Goal: Task Accomplishment & Management: Manage account settings

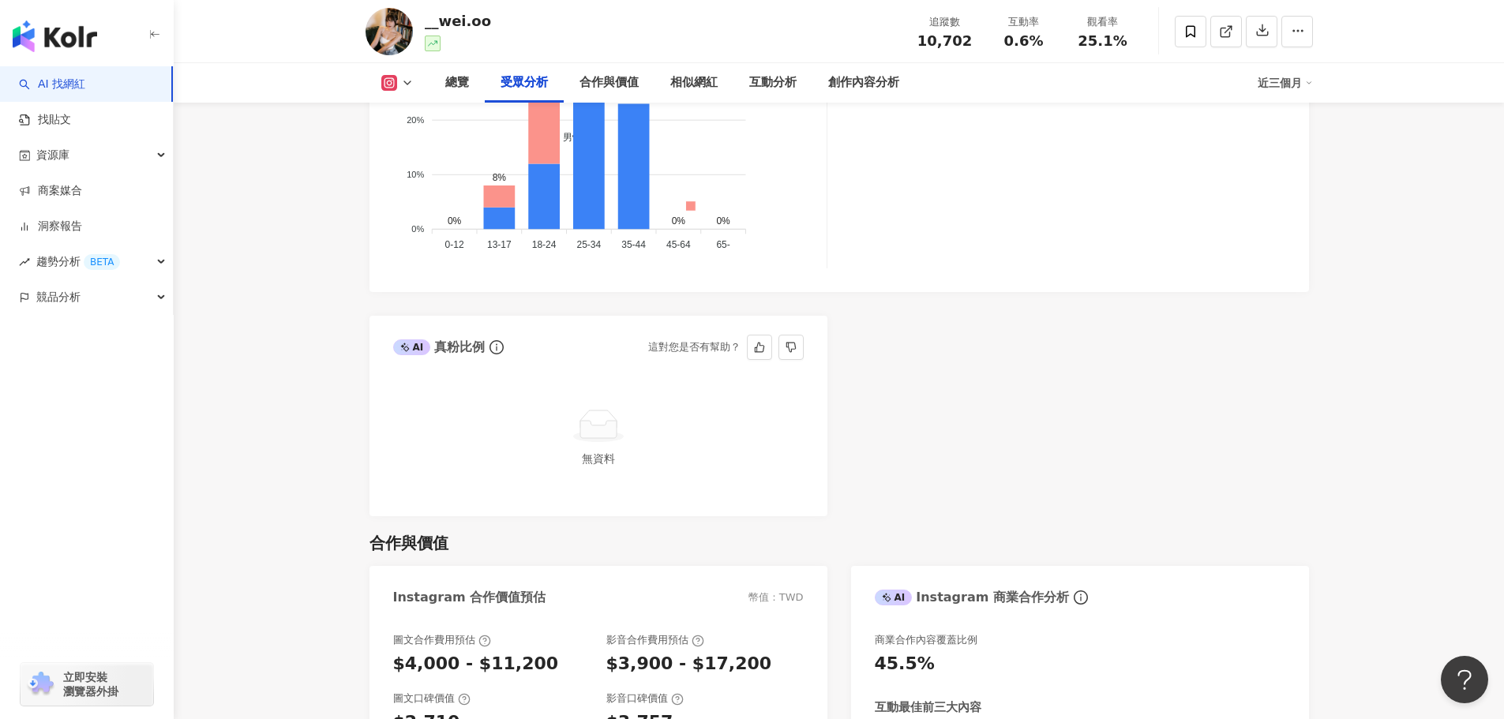
scroll to position [1816, 0]
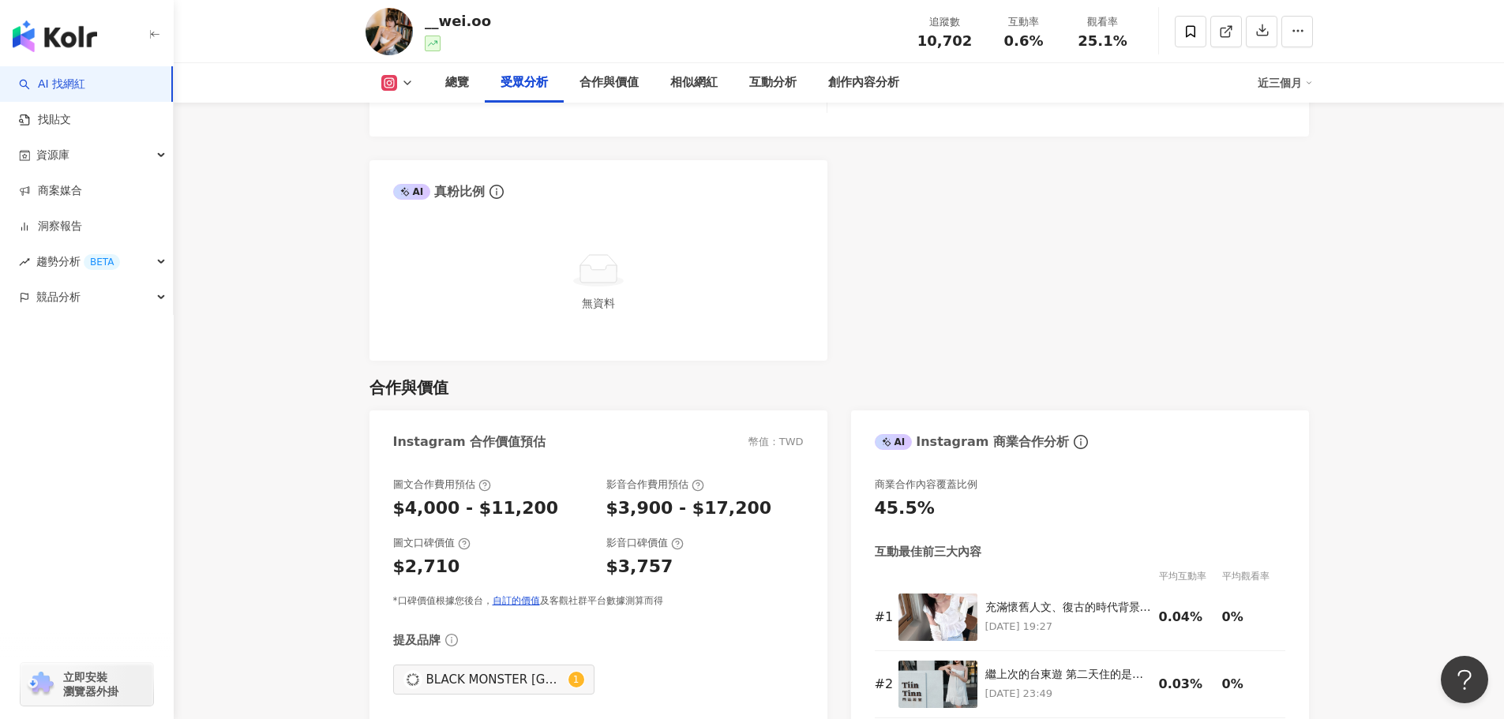
click at [927, 378] on div "合作與價值" at bounding box center [838, 388] width 939 height 22
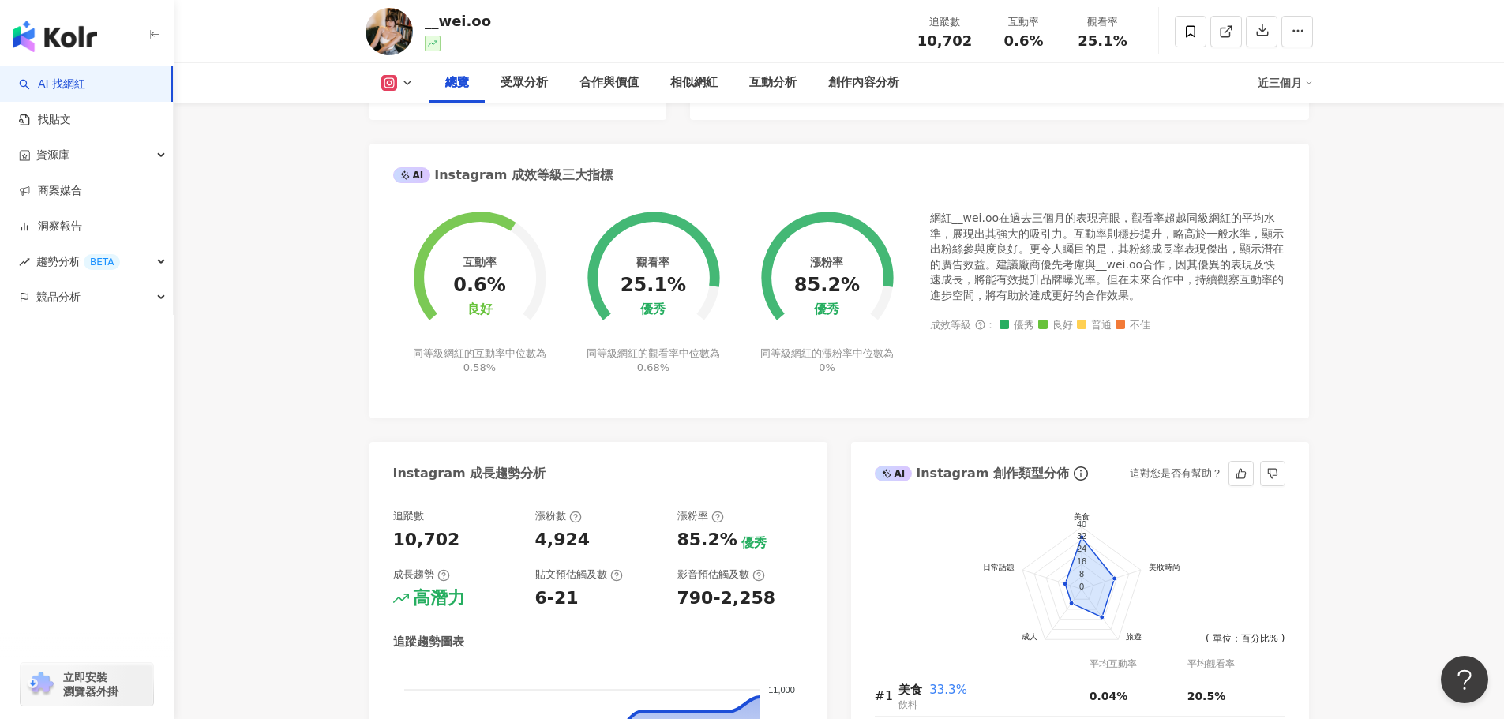
scroll to position [585, 0]
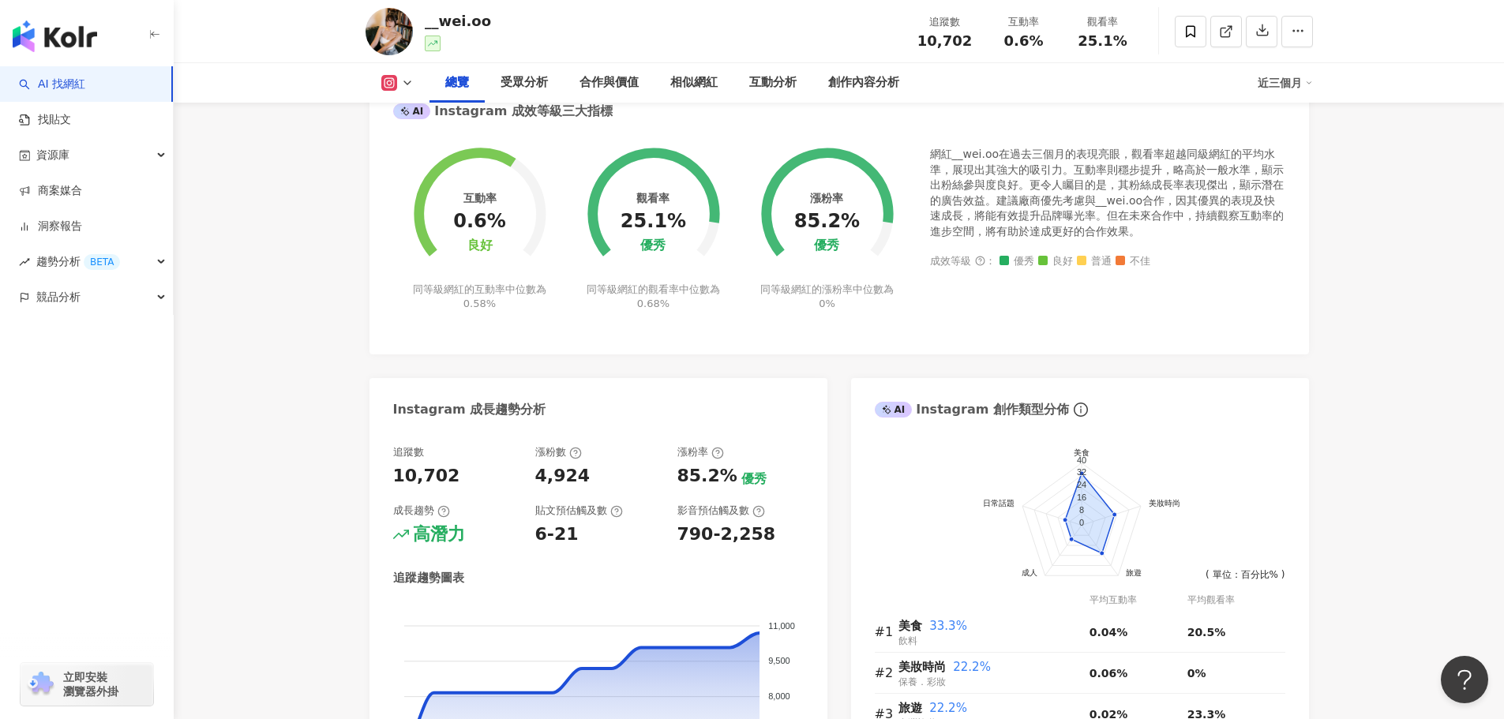
click at [490, 407] on div "Instagram 成長趨勢分析" at bounding box center [469, 409] width 153 height 17
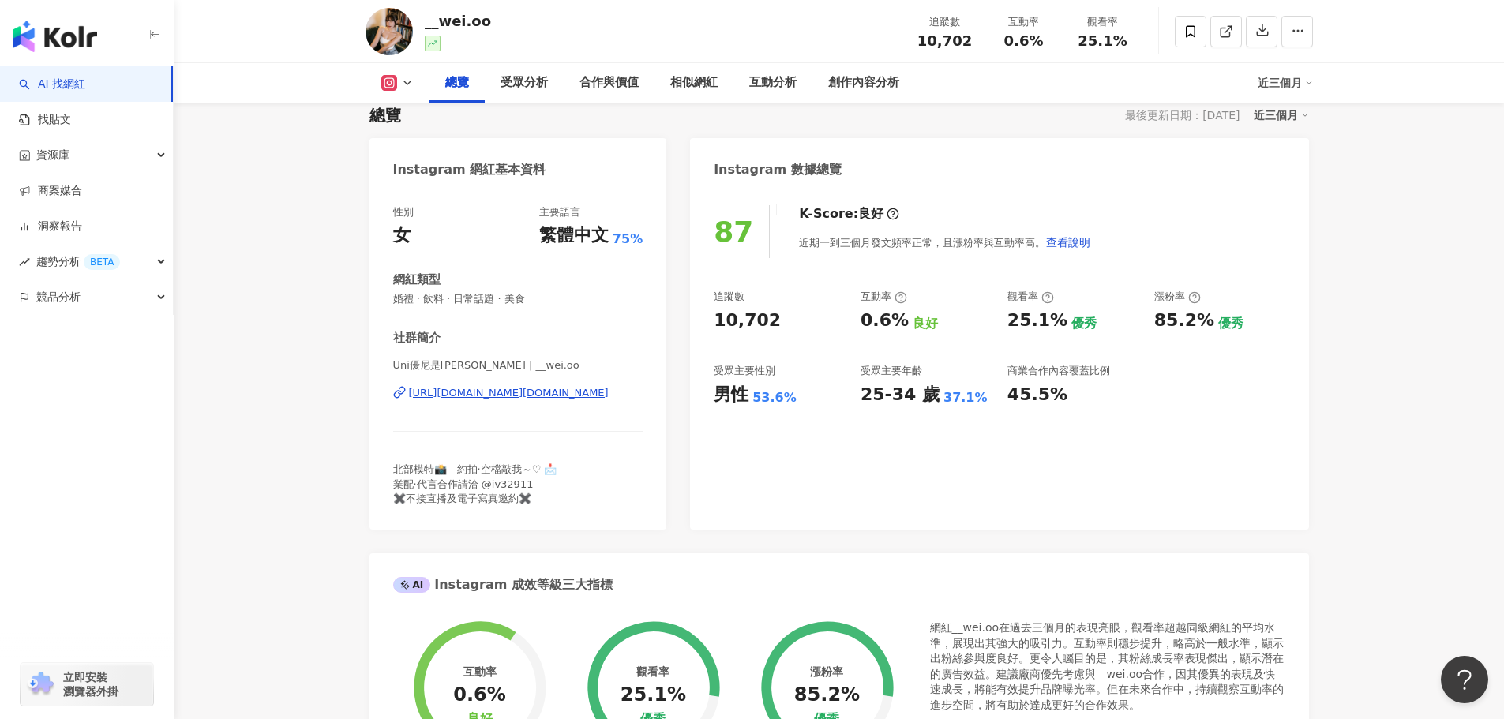
scroll to position [32, 0]
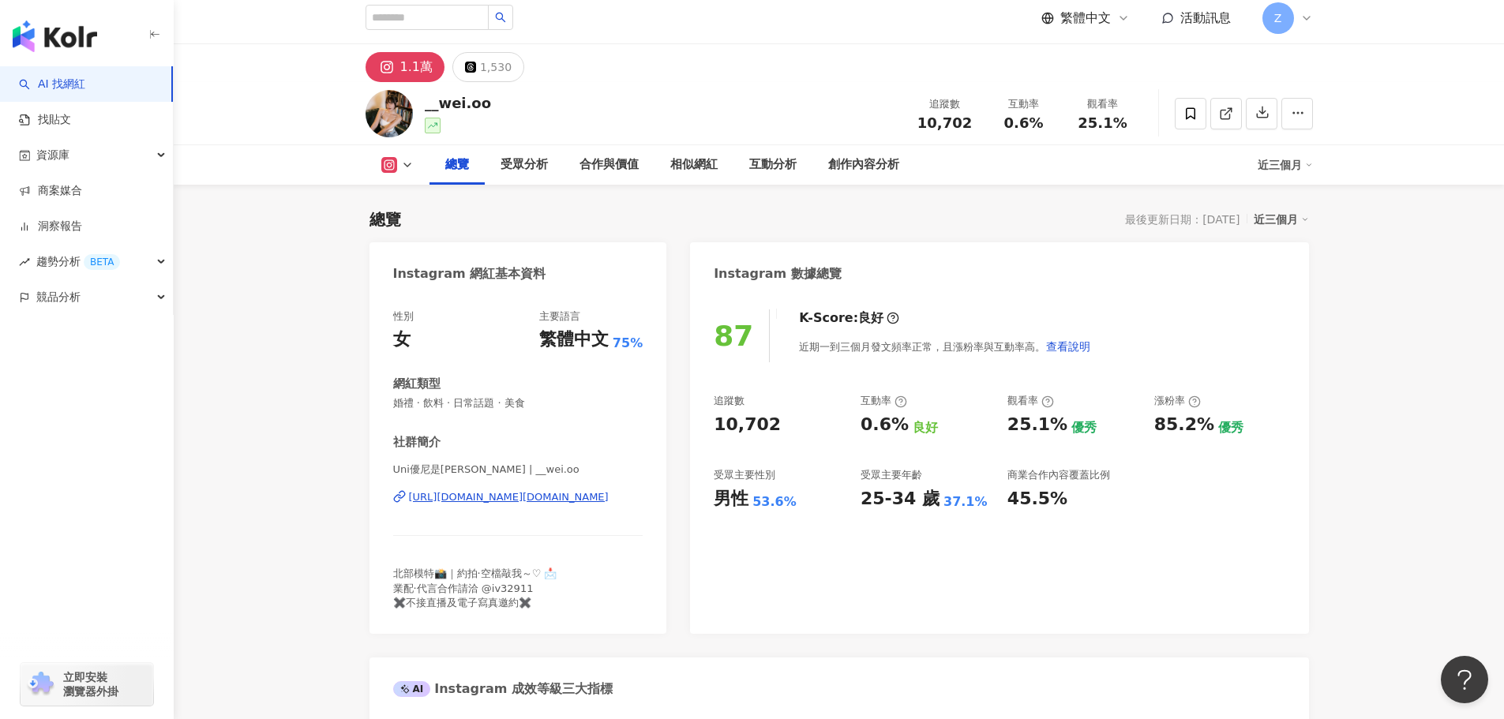
scroll to position [0, 0]
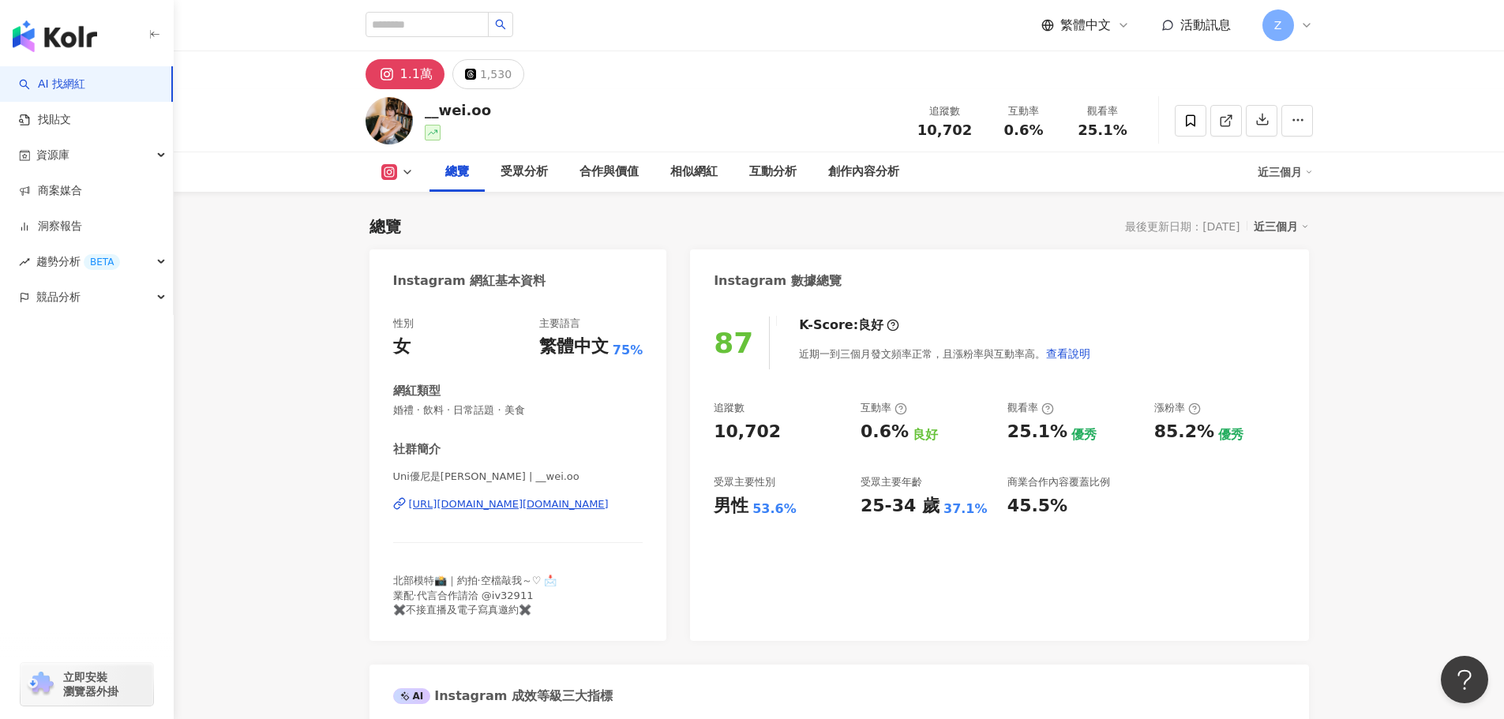
click at [1282, 30] on span "Z" at bounding box center [1278, 25] width 32 height 32
click at [1308, 154] on link "團隊成員管理" at bounding box center [1327, 151] width 66 height 13
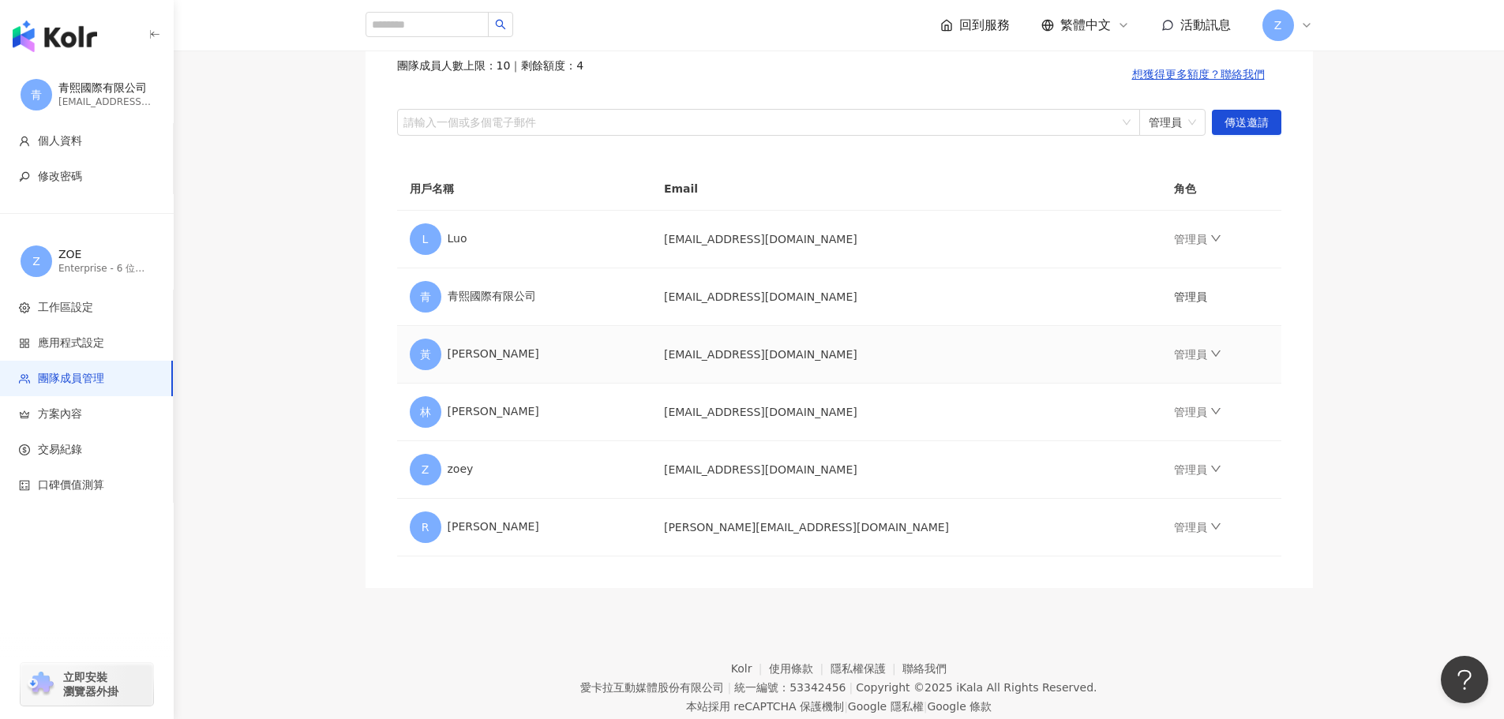
scroll to position [158, 0]
click at [77, 411] on span "方案內容" at bounding box center [60, 415] width 44 height 16
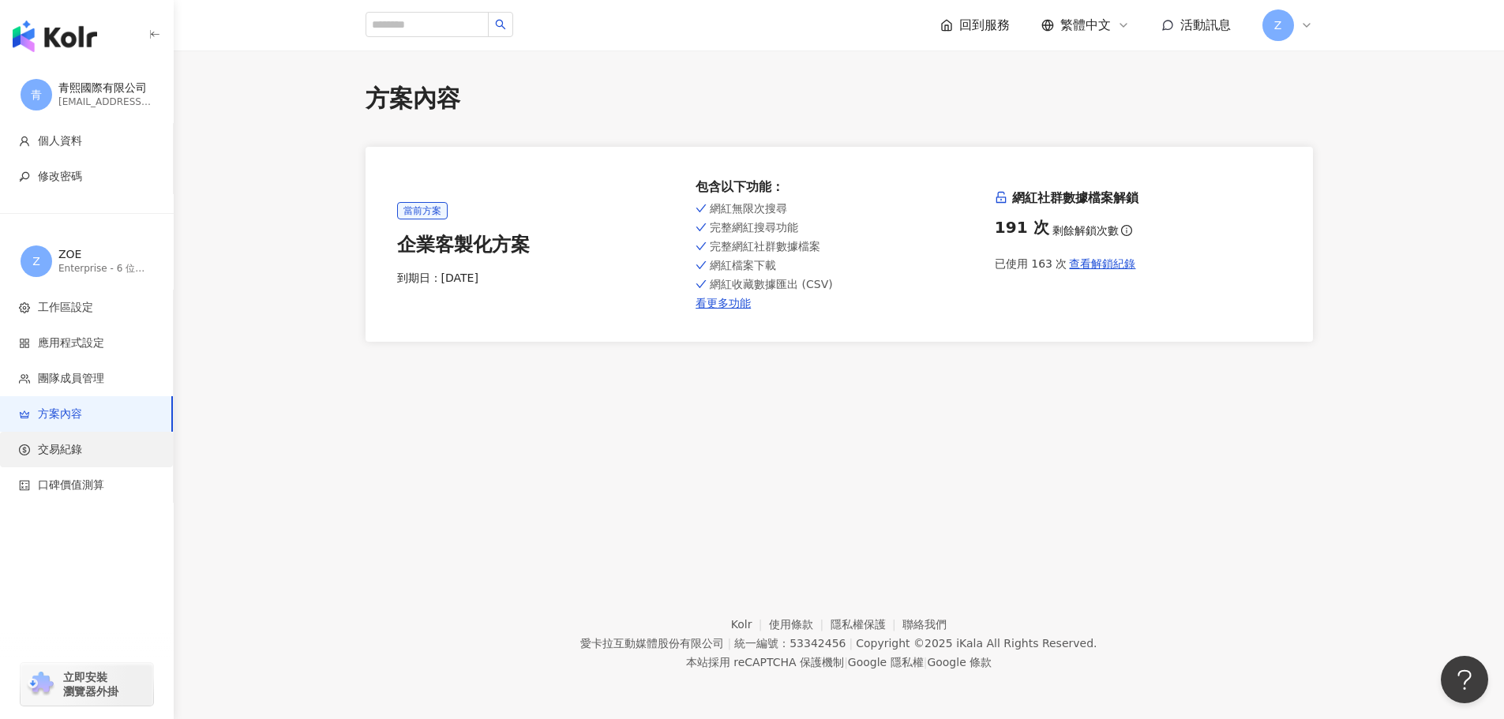
click at [80, 445] on span "交易紀錄" at bounding box center [60, 450] width 44 height 16
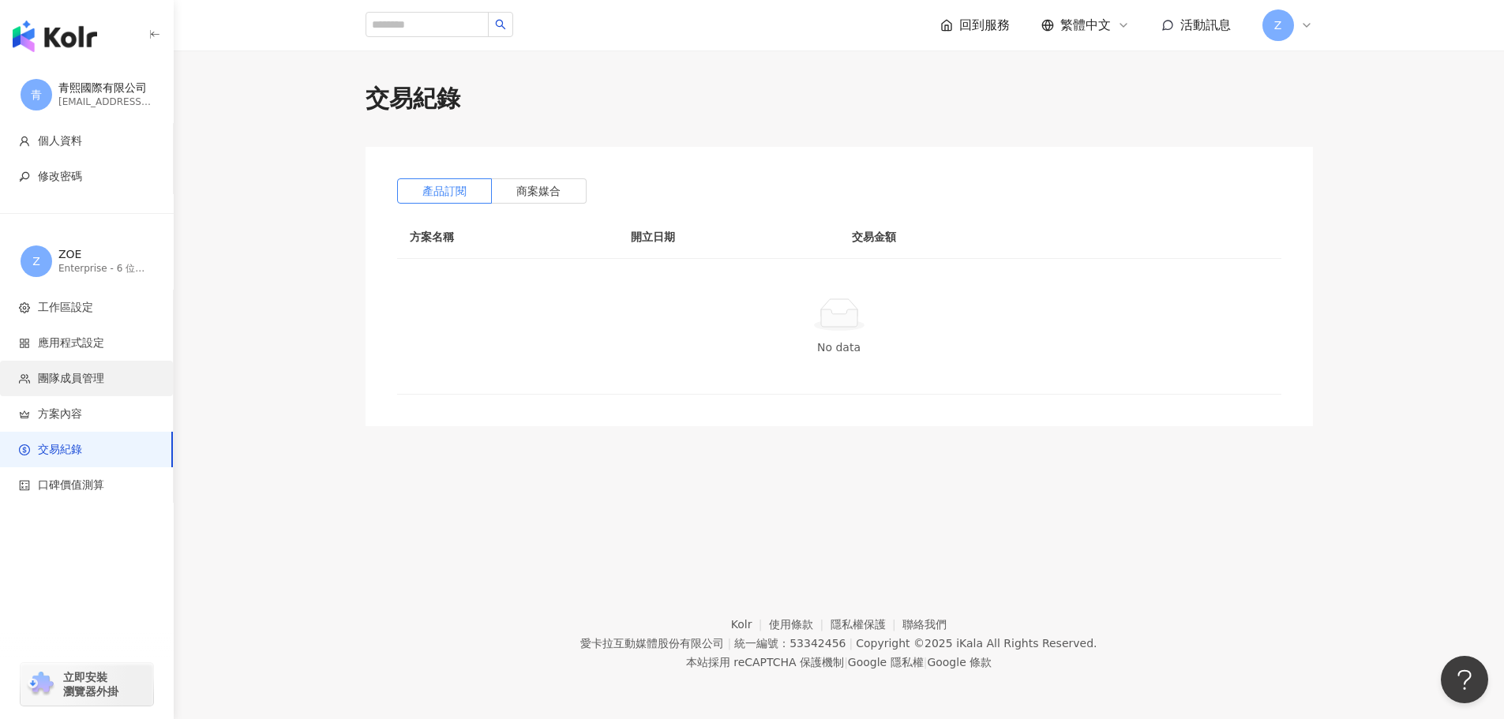
click at [68, 384] on span "團隊成員管理" at bounding box center [71, 379] width 66 height 16
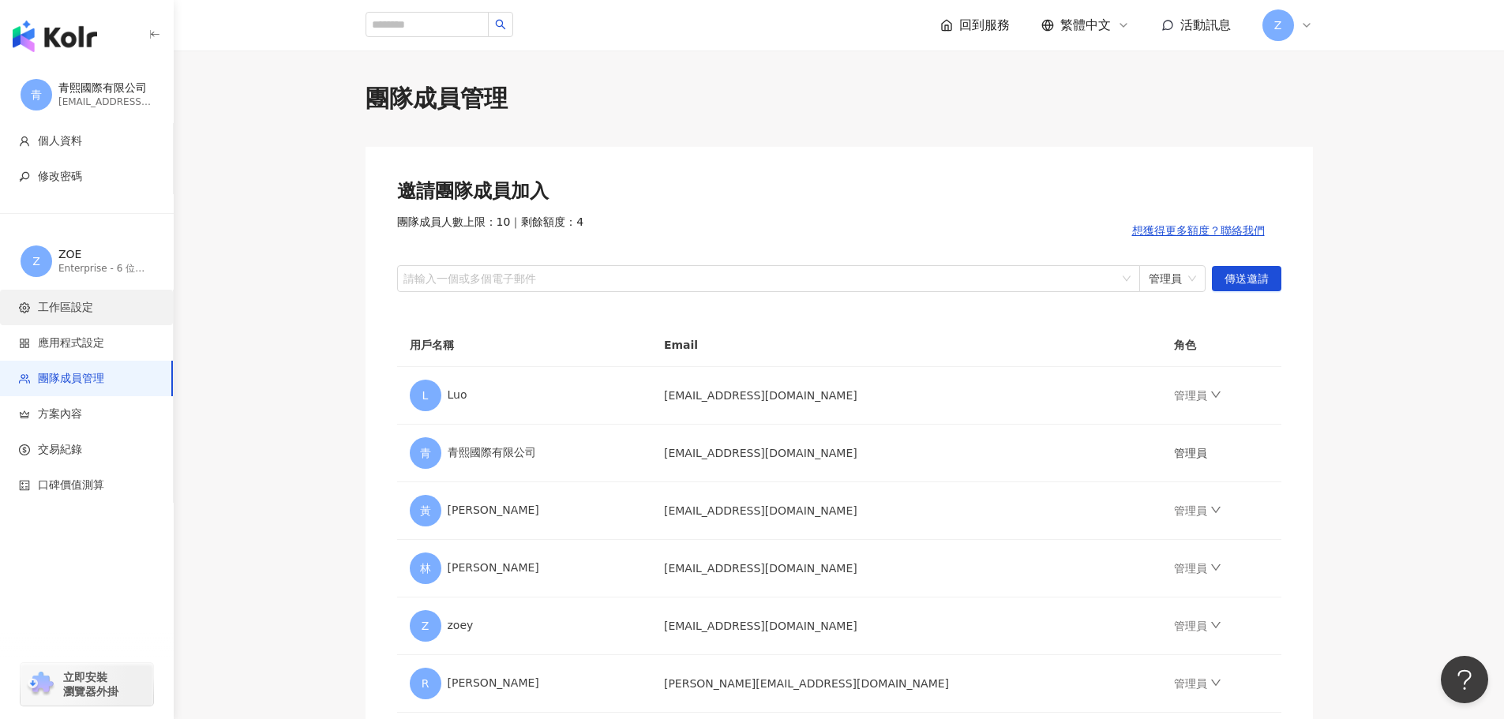
click at [45, 308] on span "工作區設定" at bounding box center [65, 308] width 55 height 16
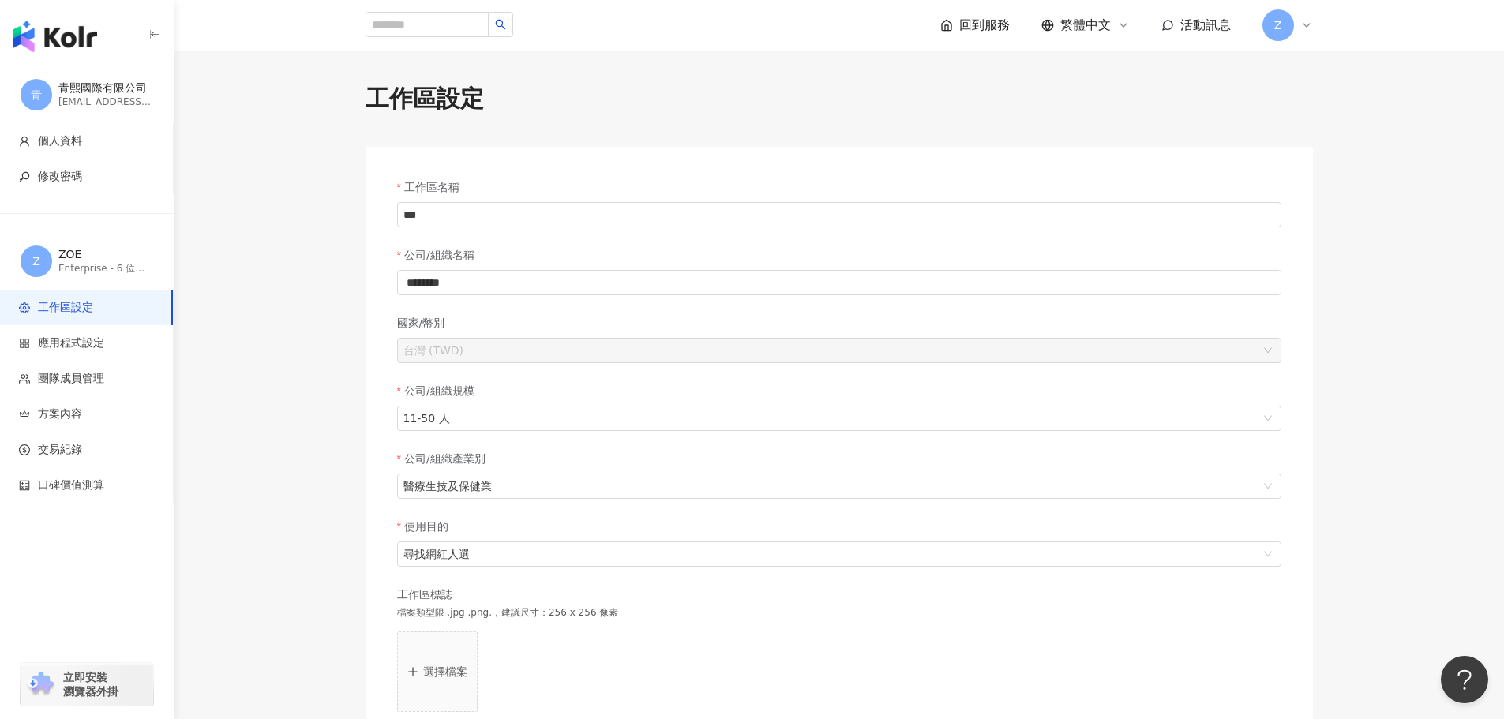
click at [95, 96] on div "cingsitc@gmail.com" at bounding box center [105, 102] width 95 height 13
click at [955, 29] on div "回到服務" at bounding box center [974, 25] width 69 height 17
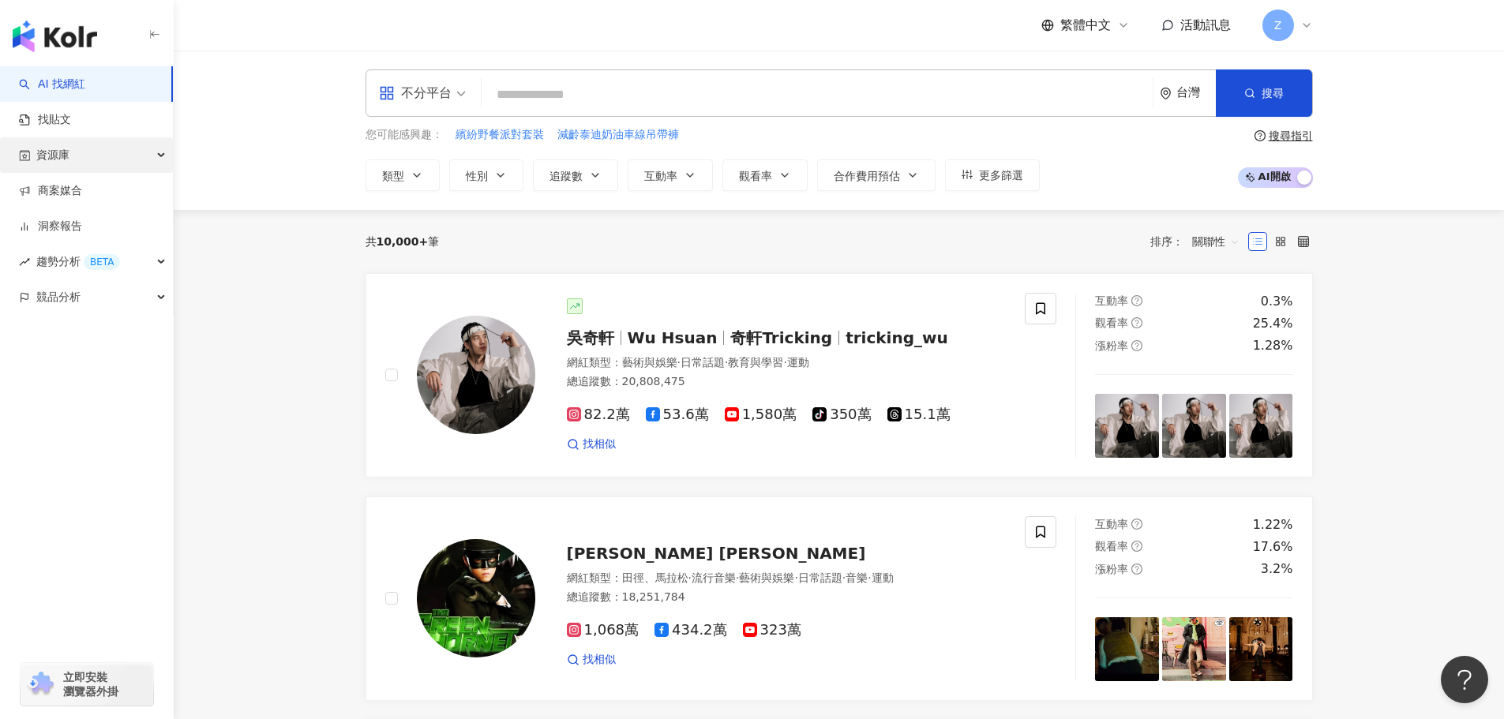
click at [156, 151] on div "資源庫" at bounding box center [86, 155] width 173 height 36
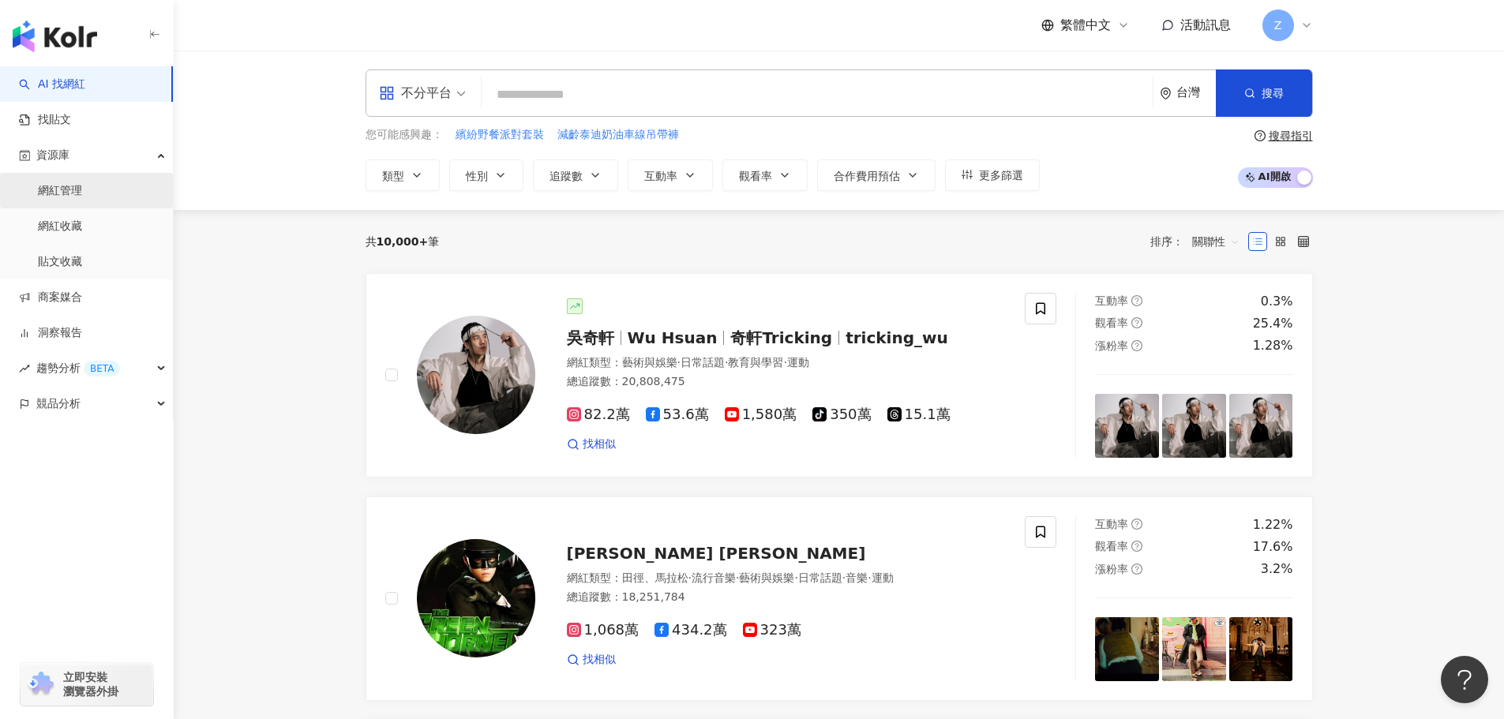
click at [82, 186] on link "網紅管理" at bounding box center [60, 191] width 44 height 16
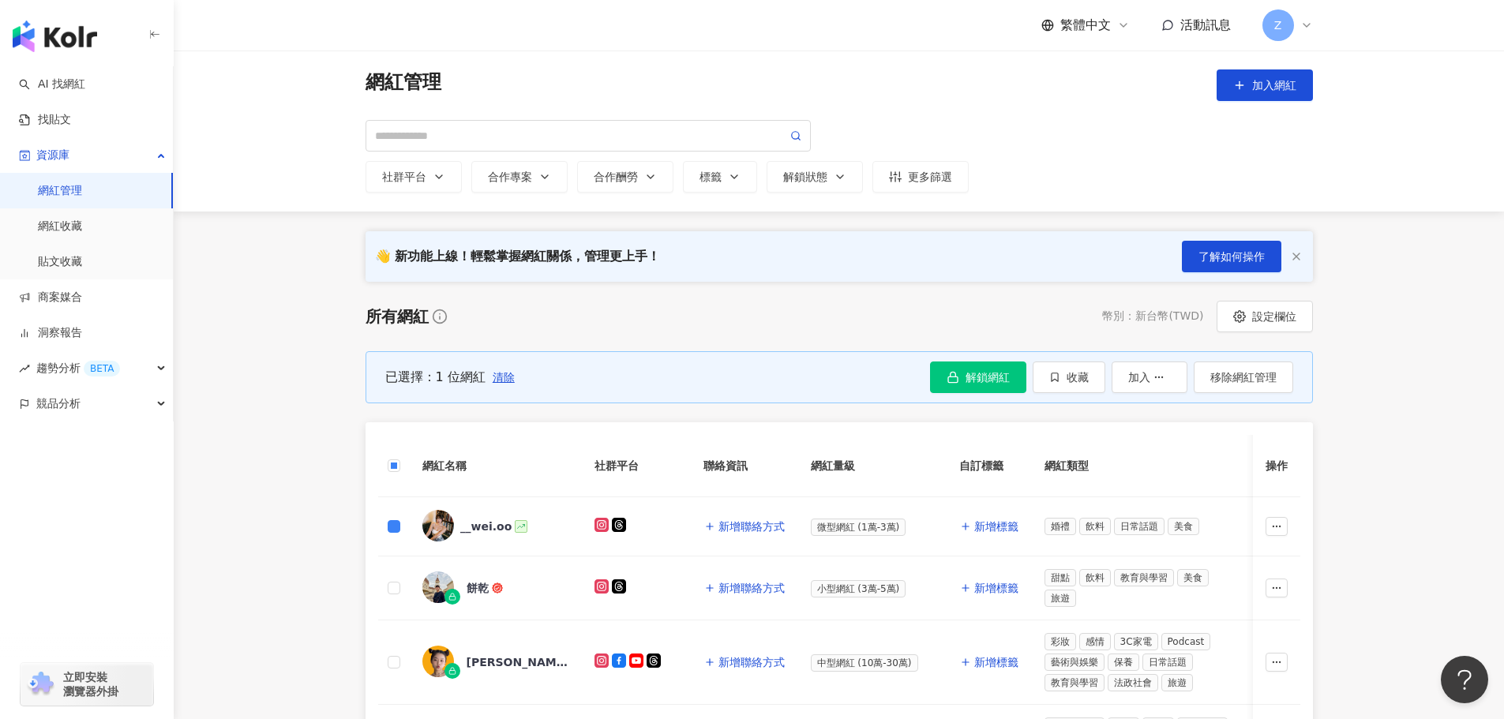
click at [1290, 525] on td at bounding box center [1276, 526] width 47 height 59
click at [1281, 527] on icon "button" at bounding box center [1276, 526] width 11 height 11
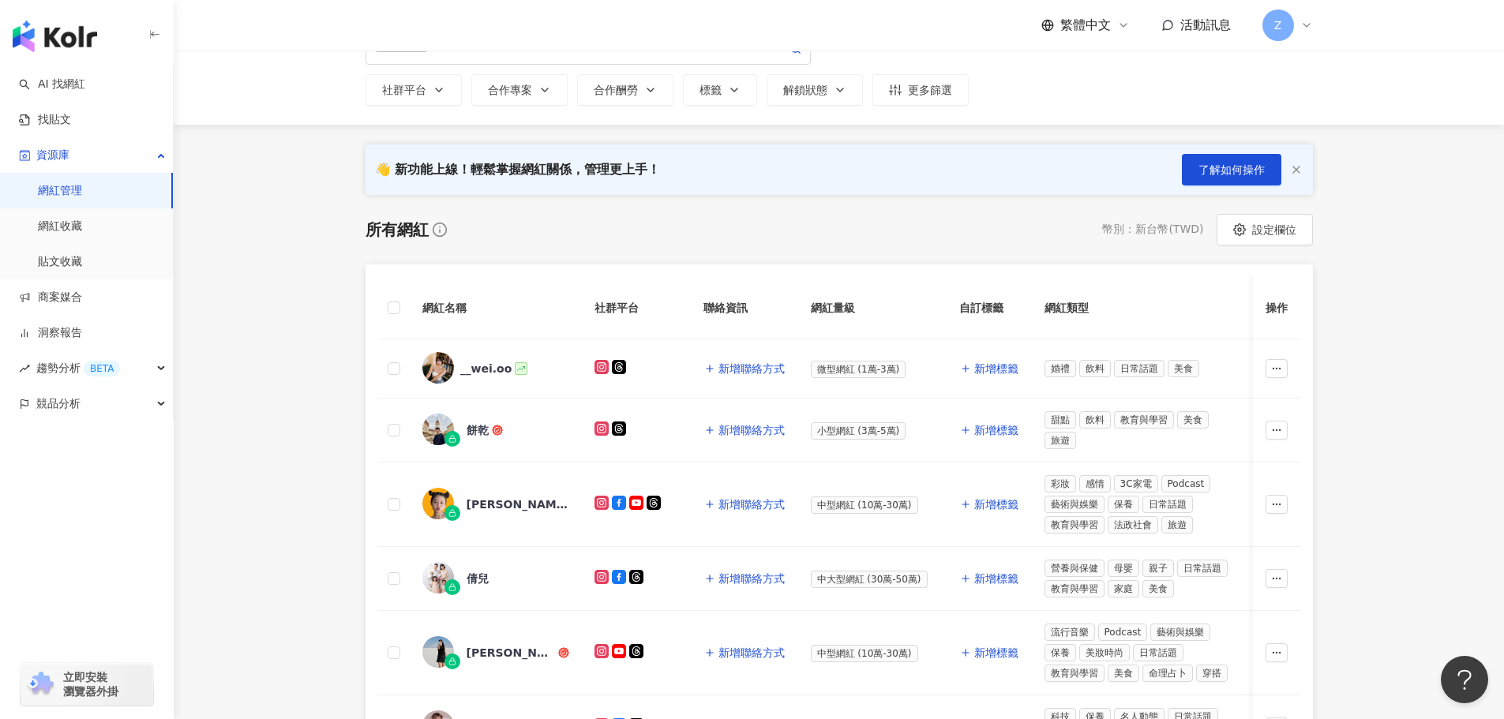
scroll to position [79, 0]
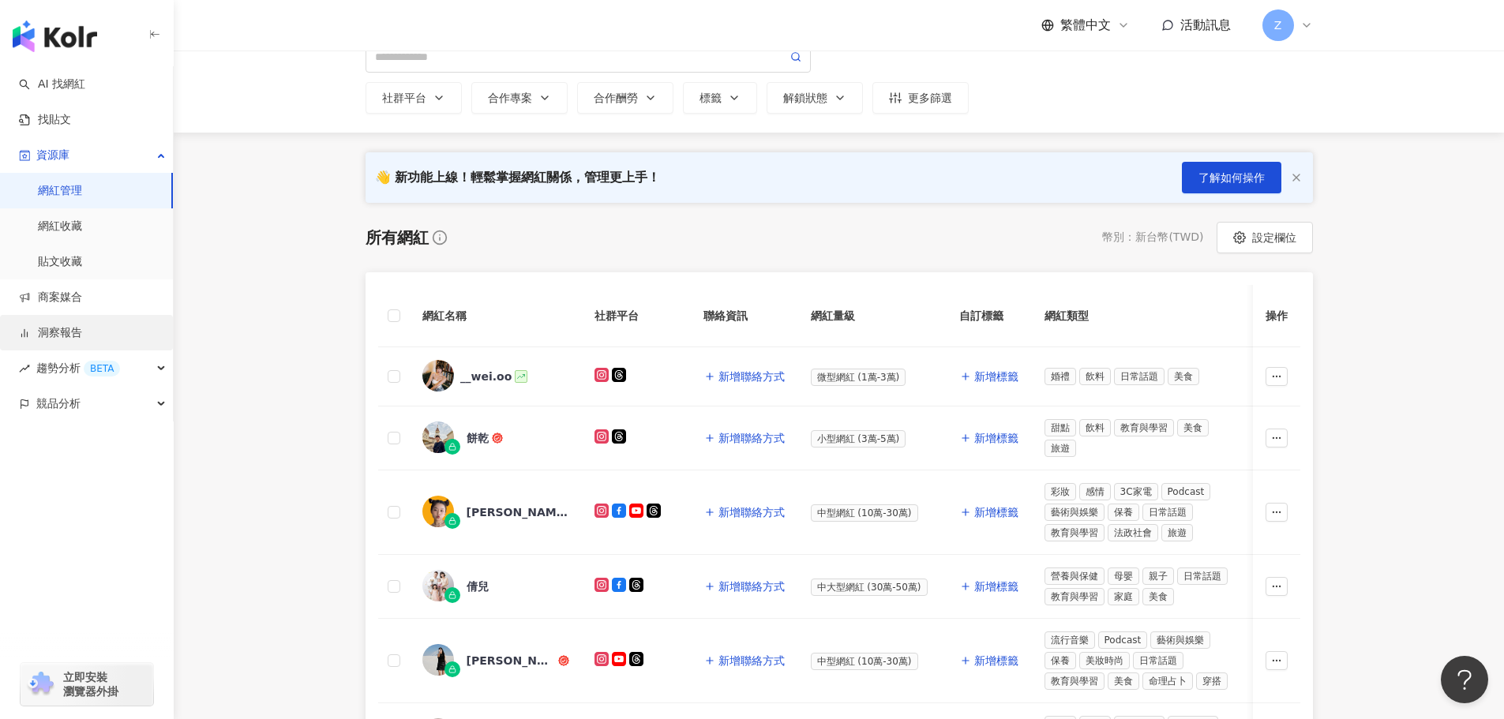
click at [82, 325] on link "洞察報告" at bounding box center [50, 333] width 63 height 16
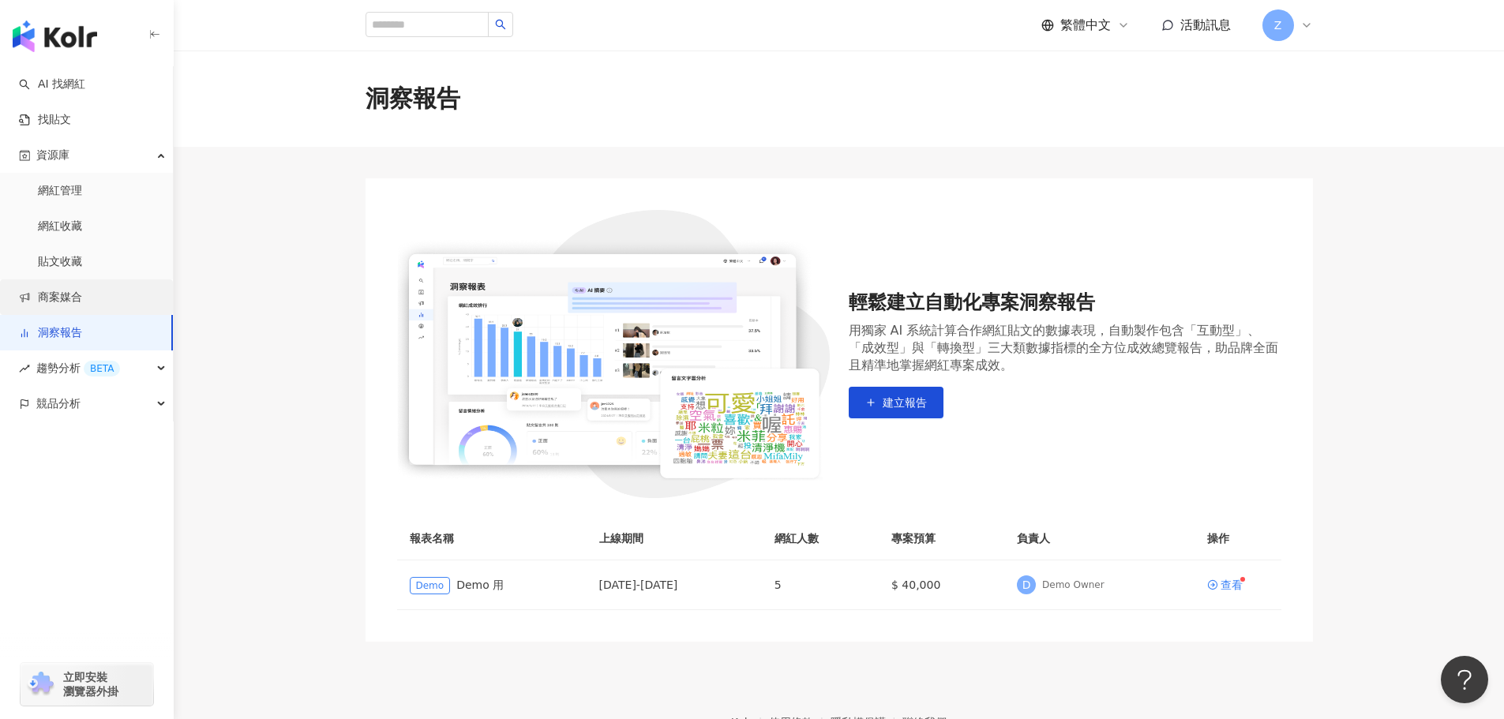
click at [82, 294] on link "商案媒合" at bounding box center [50, 298] width 63 height 16
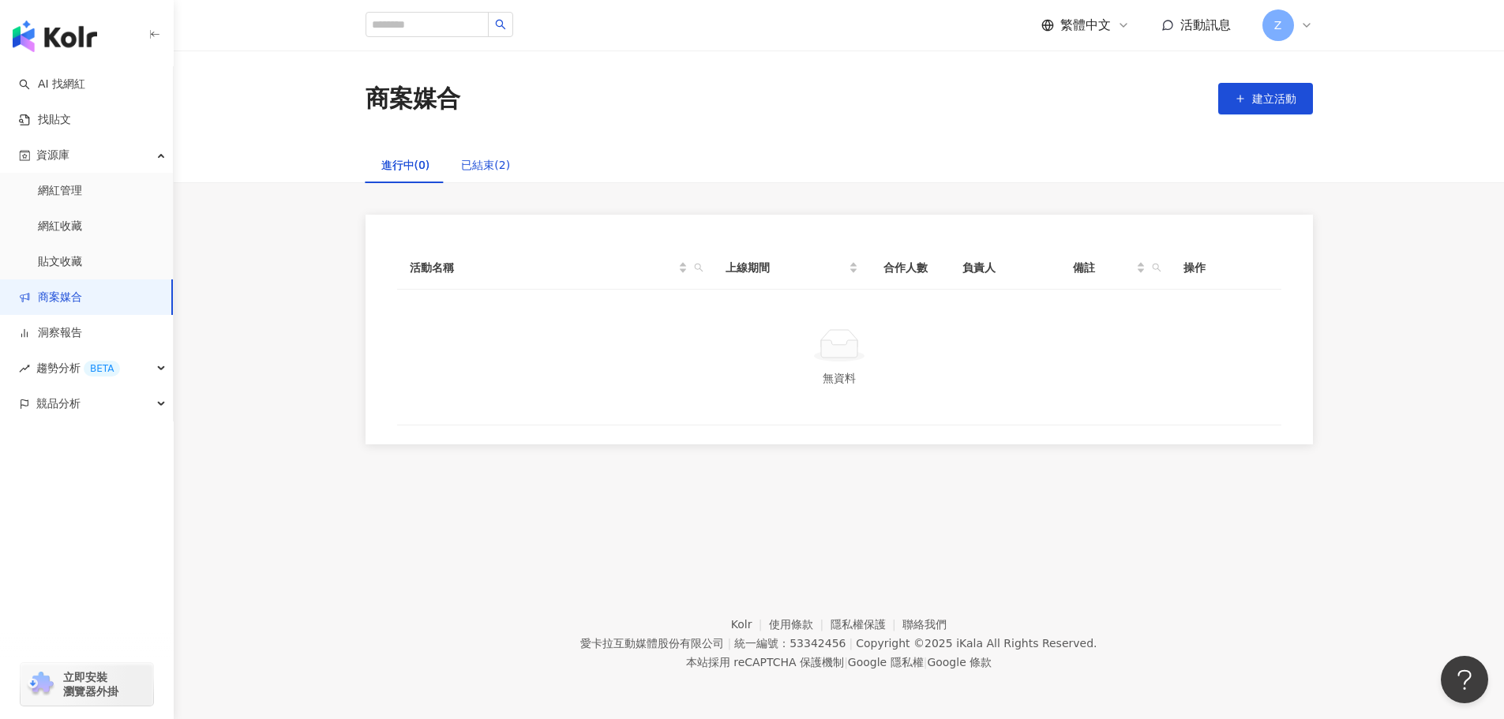
click at [492, 172] on div "已結束(2)" at bounding box center [485, 164] width 49 height 17
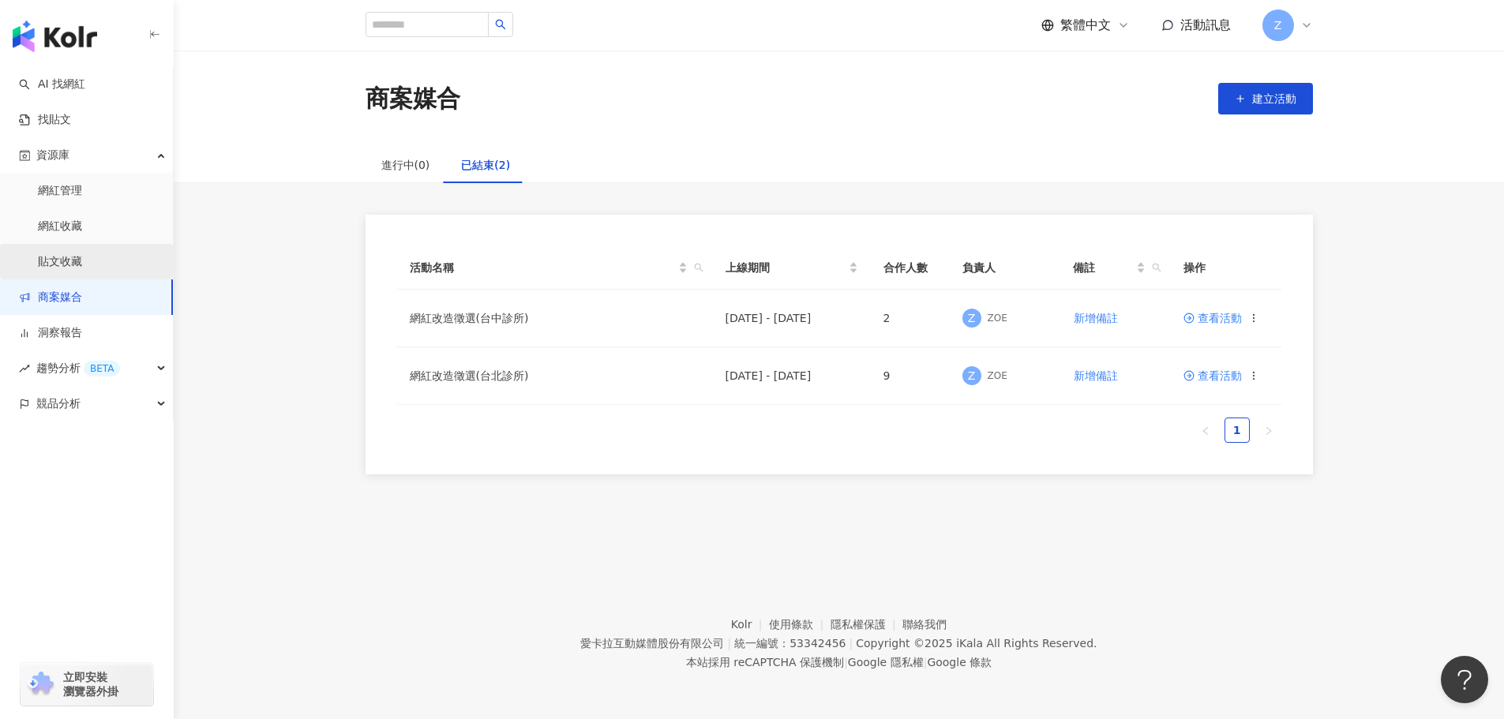
click at [82, 258] on link "貼文收藏" at bounding box center [60, 262] width 44 height 16
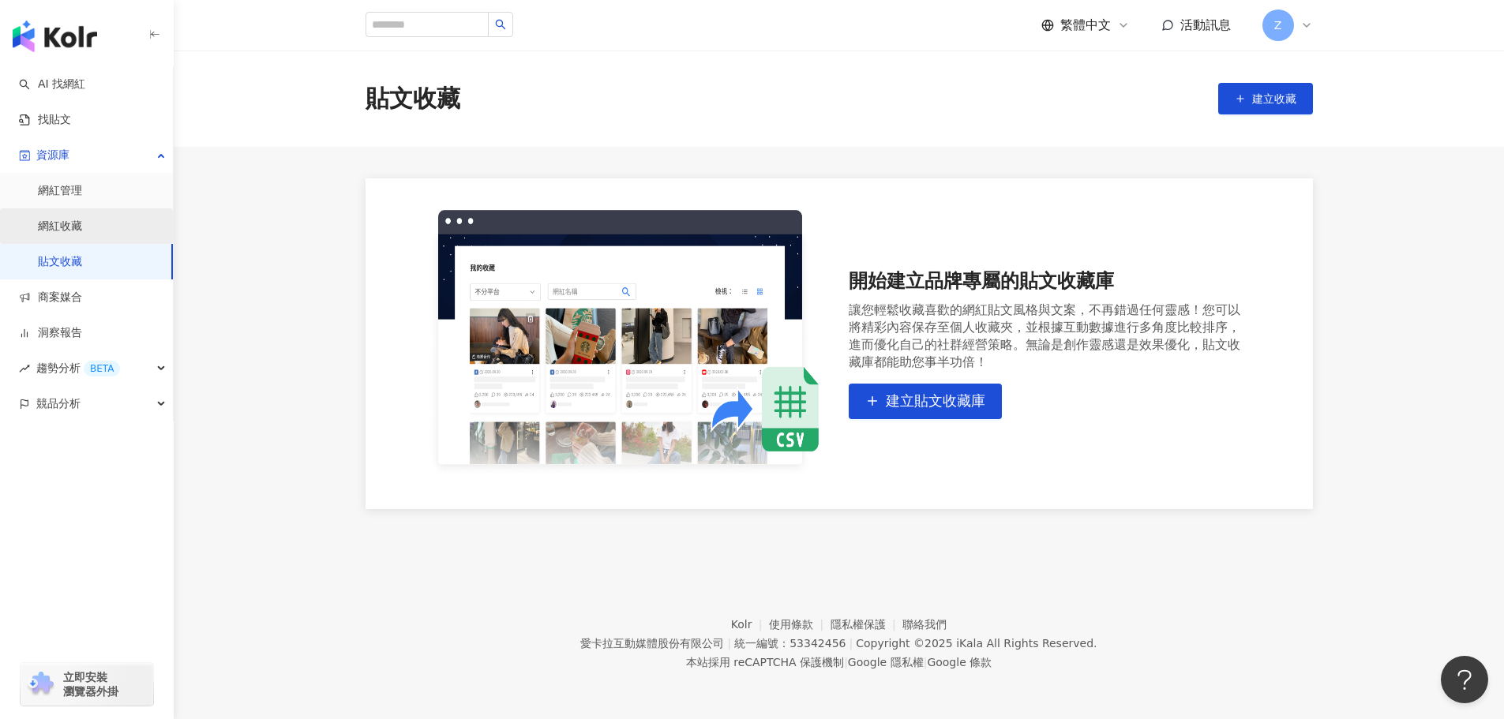
click at [82, 226] on link "網紅收藏" at bounding box center [60, 227] width 44 height 16
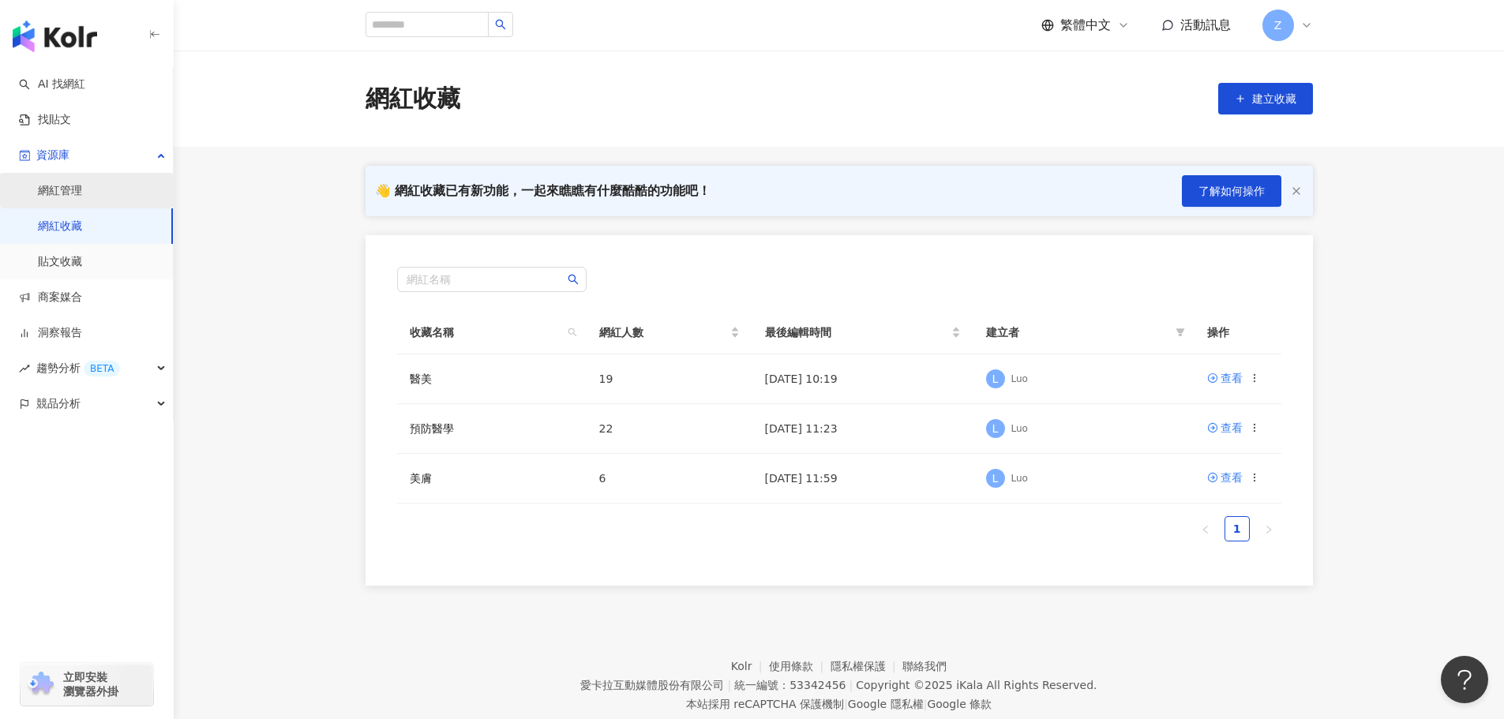
click at [82, 193] on link "網紅管理" at bounding box center [60, 191] width 44 height 16
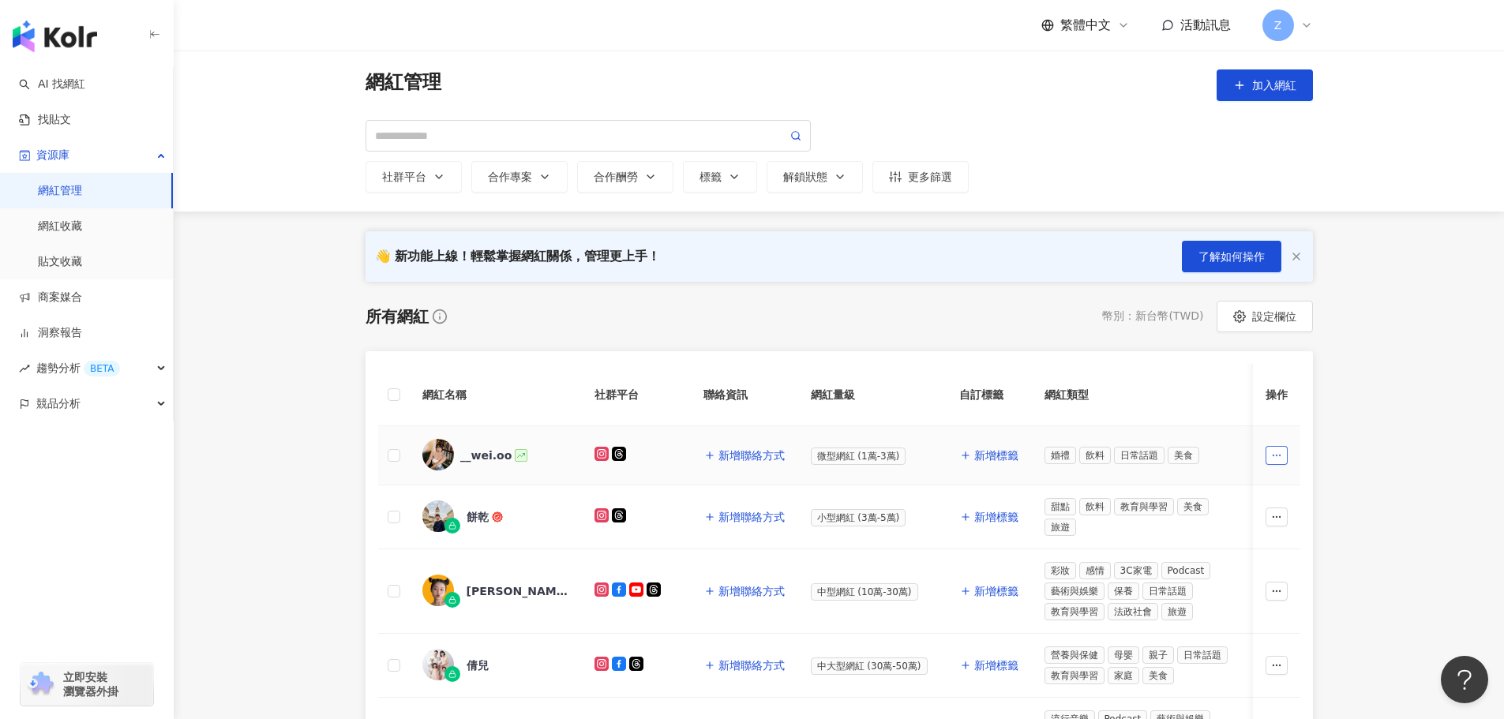
click at [1285, 454] on button "button" at bounding box center [1277, 455] width 22 height 19
click at [1396, 375] on main "網紅管理 加入網紅 社群平台 合作專案 合作酬勞 標籤 解鎖狀態 更多篩選 👋 新功能上線！輕鬆掌握網紅關係，管理更上手！ 了解如何操作 所有網紅 幣別 ： …" at bounding box center [839, 705] width 1330 height 1309
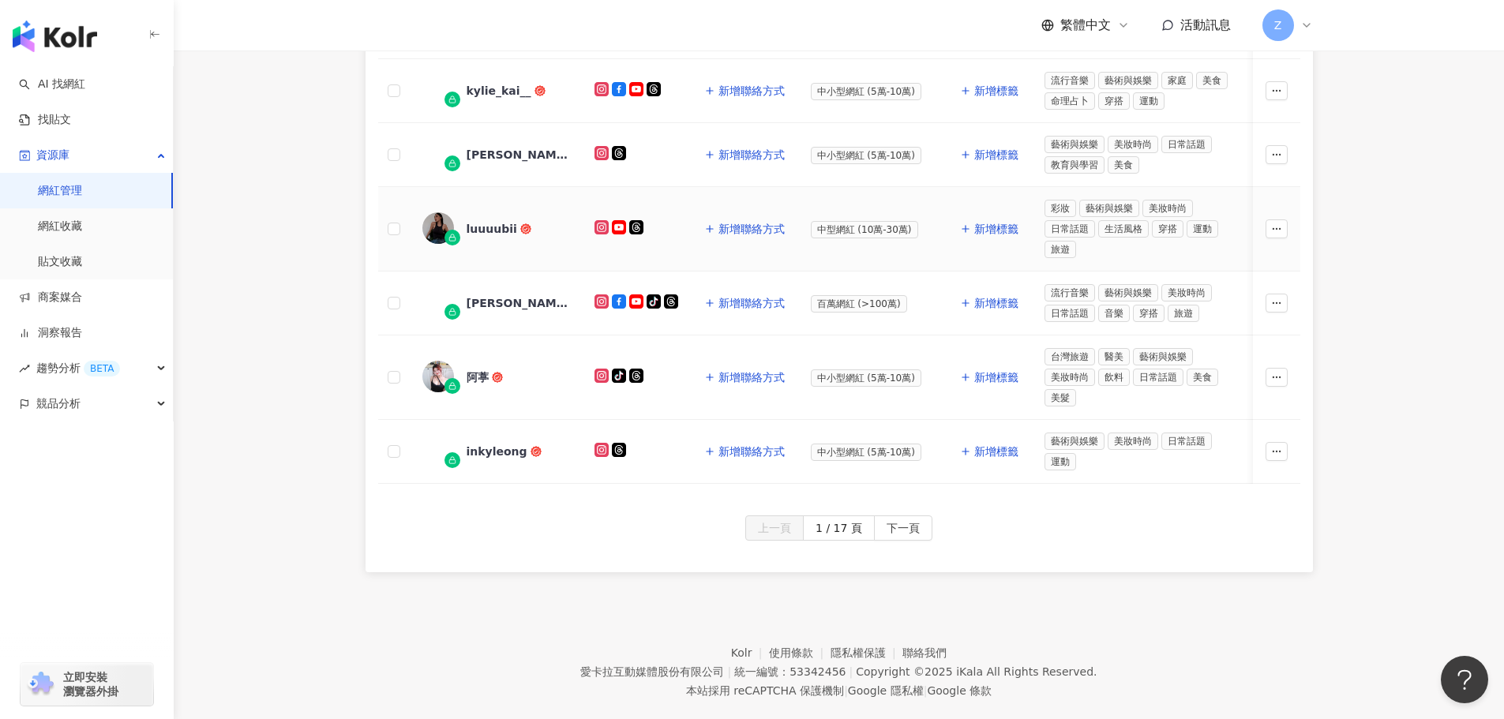
scroll to position [789, 0]
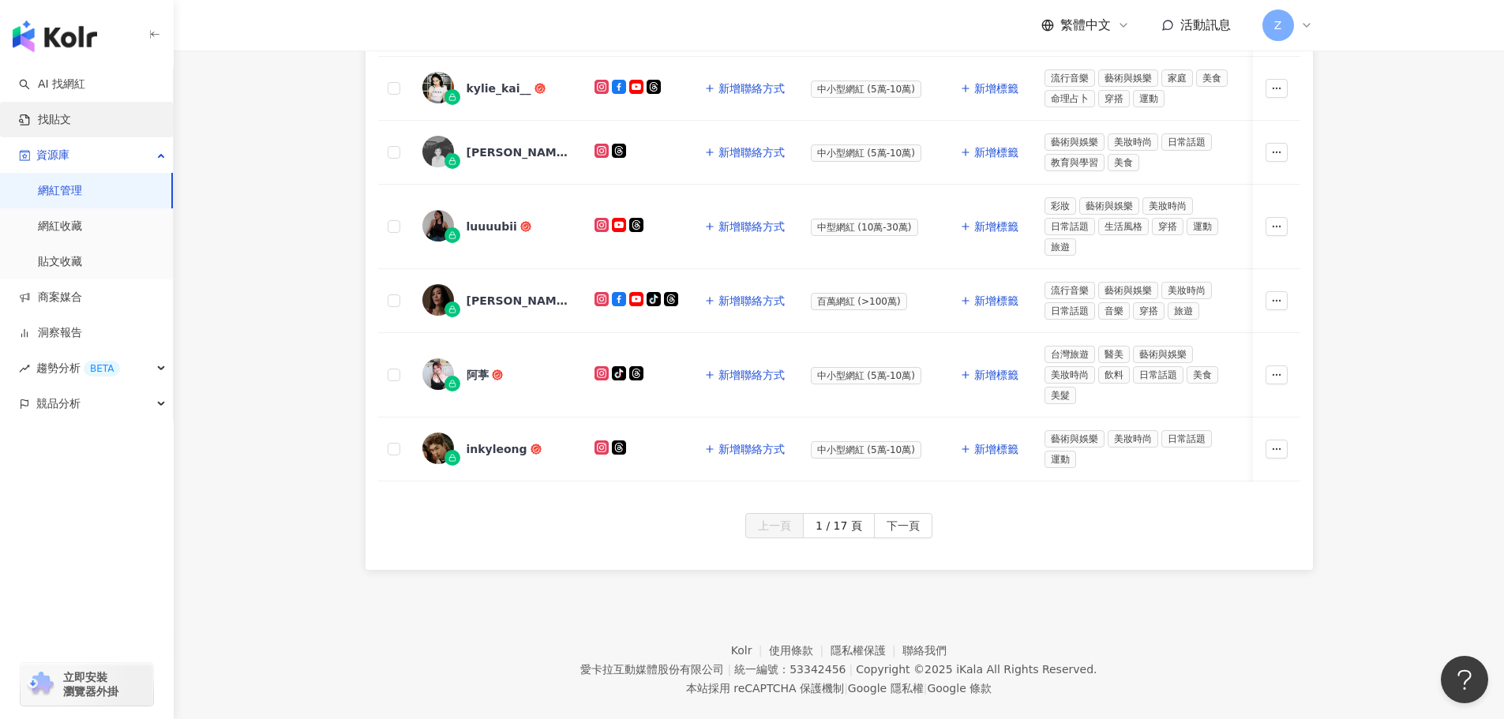
click at [71, 122] on link "找貼文" at bounding box center [45, 120] width 52 height 16
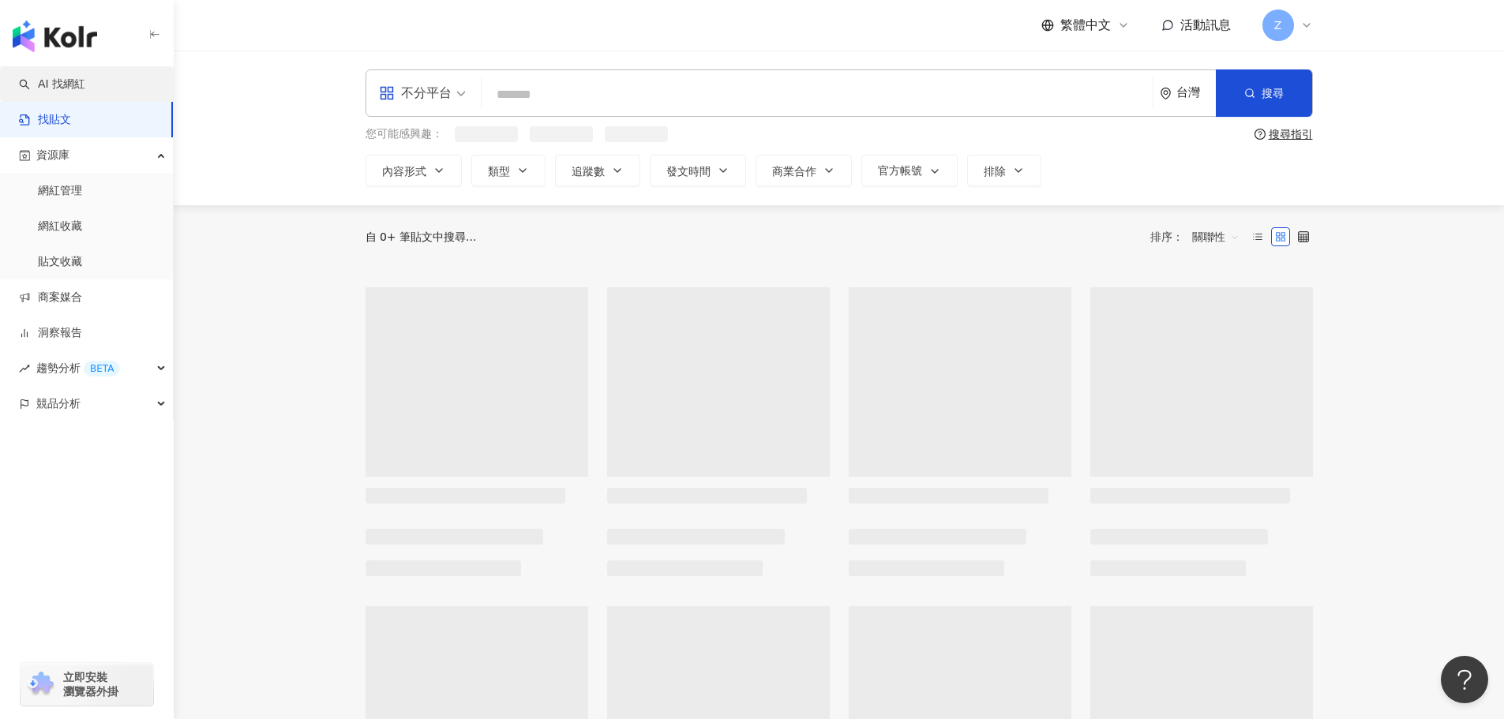
click at [83, 87] on link "AI 找網紅" at bounding box center [52, 85] width 66 height 16
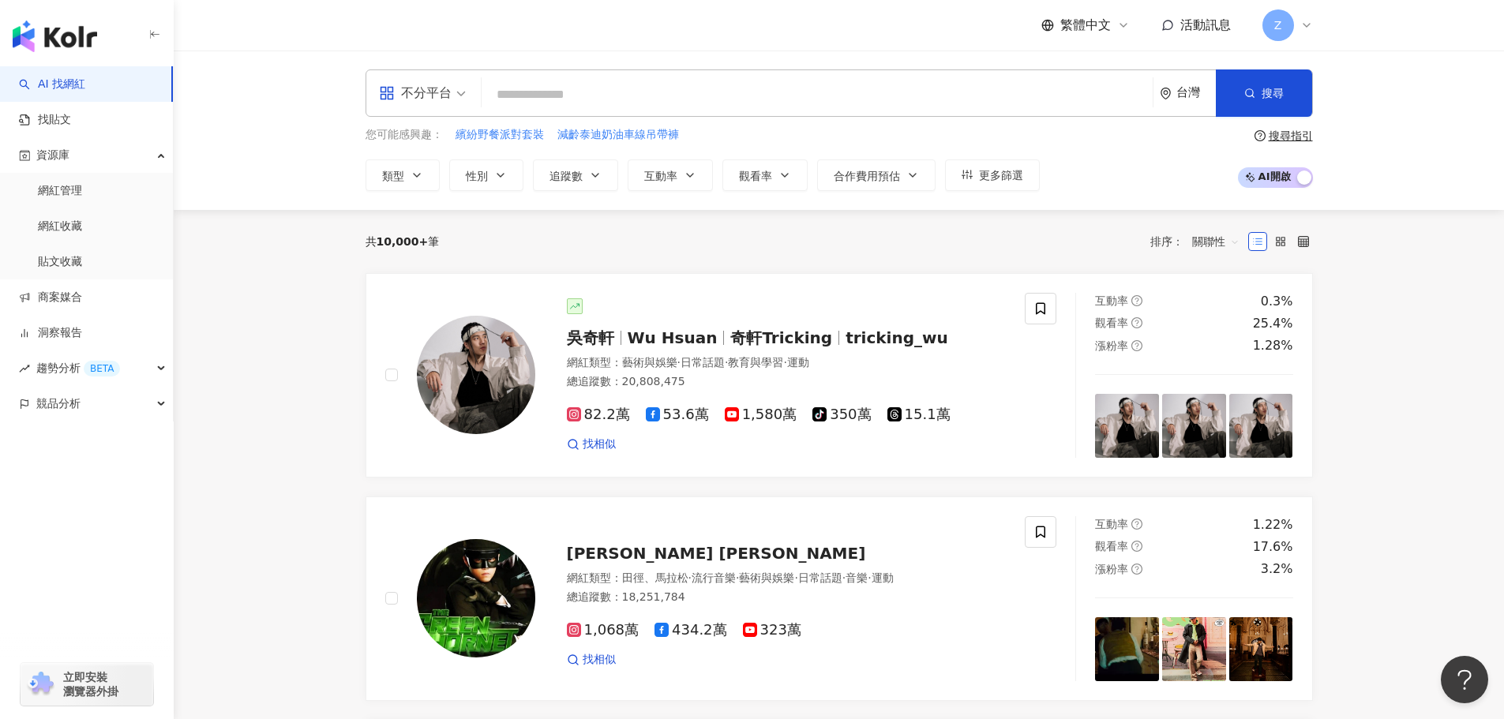
click at [717, 100] on input "search" at bounding box center [817, 95] width 658 height 30
